Goal: Task Accomplishment & Management: Use online tool/utility

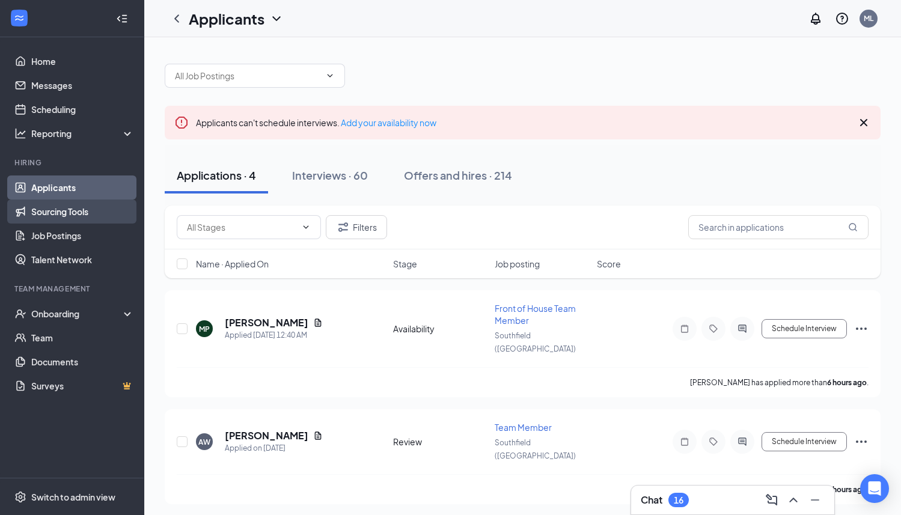
click at [53, 218] on link "Sourcing Tools" at bounding box center [82, 212] width 103 height 24
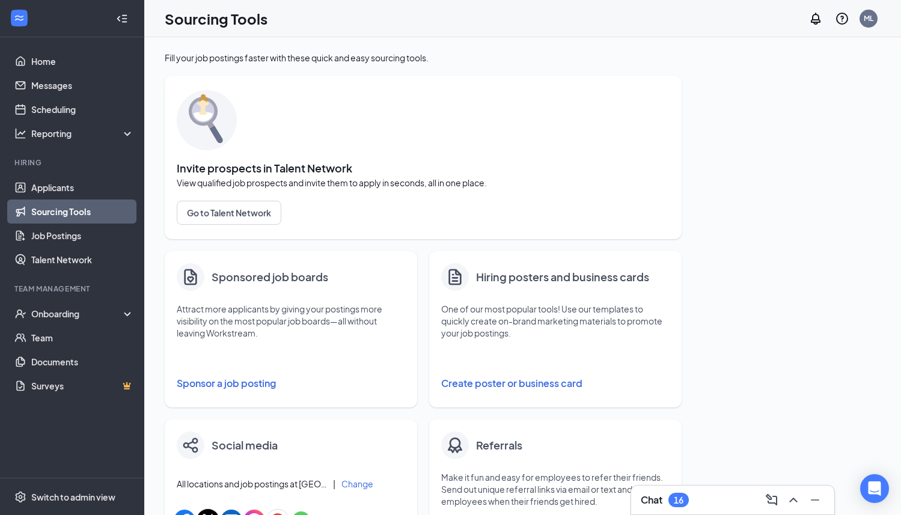
click at [226, 388] on button "Sponsor a job posting" at bounding box center [291, 384] width 228 height 24
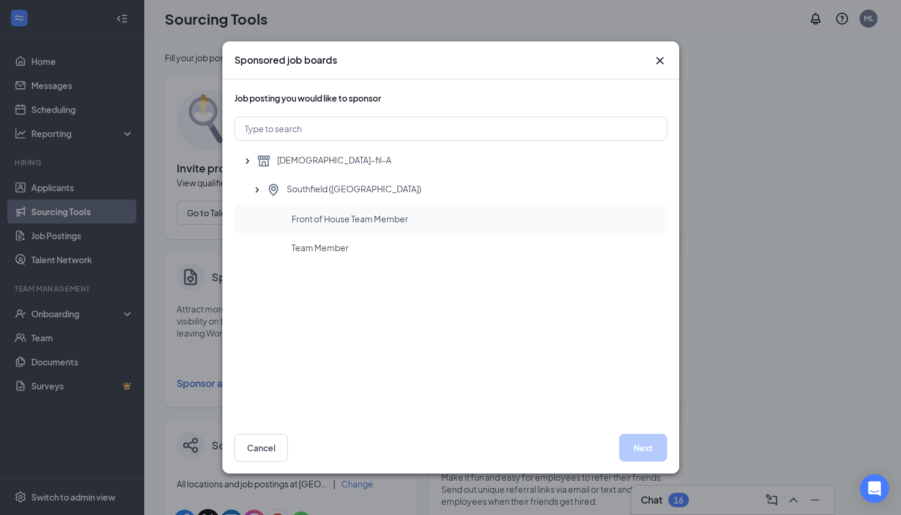
click at [321, 223] on span "Front of House Team Member" at bounding box center [350, 219] width 117 height 12
click at [405, 218] on span "Front of House Team Member" at bounding box center [351, 219] width 118 height 12
click at [378, 246] on div "Team Member" at bounding box center [475, 248] width 366 height 12
click at [633, 445] on button "Next" at bounding box center [643, 448] width 48 height 28
